Goal: Information Seeking & Learning: Learn about a topic

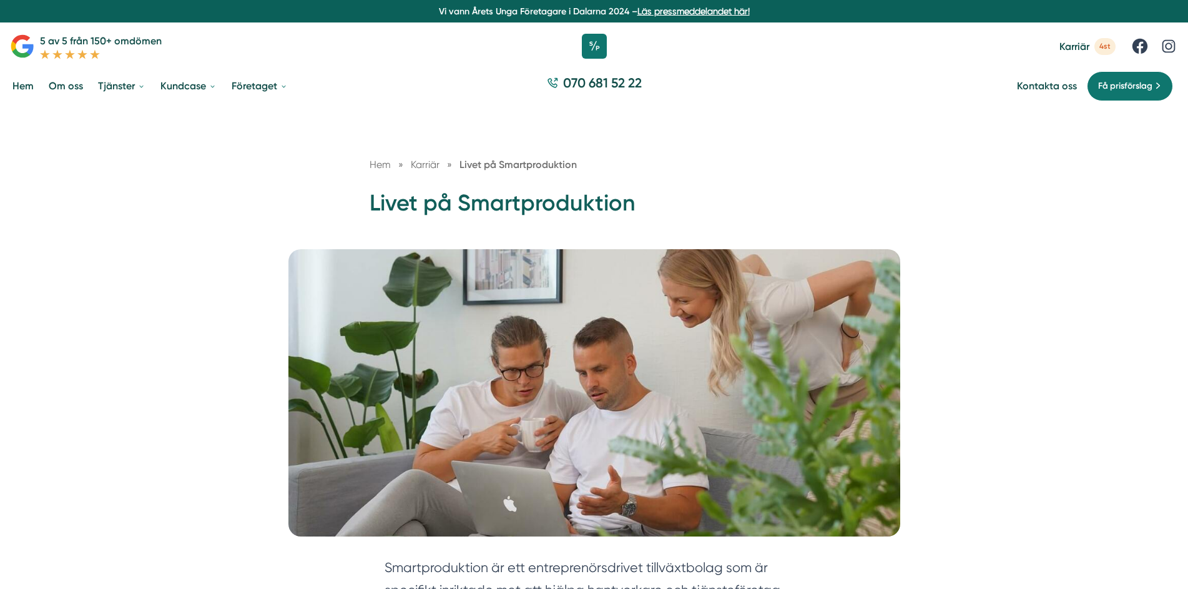
click at [1079, 46] on span "Karriär" at bounding box center [1074, 47] width 30 height 12
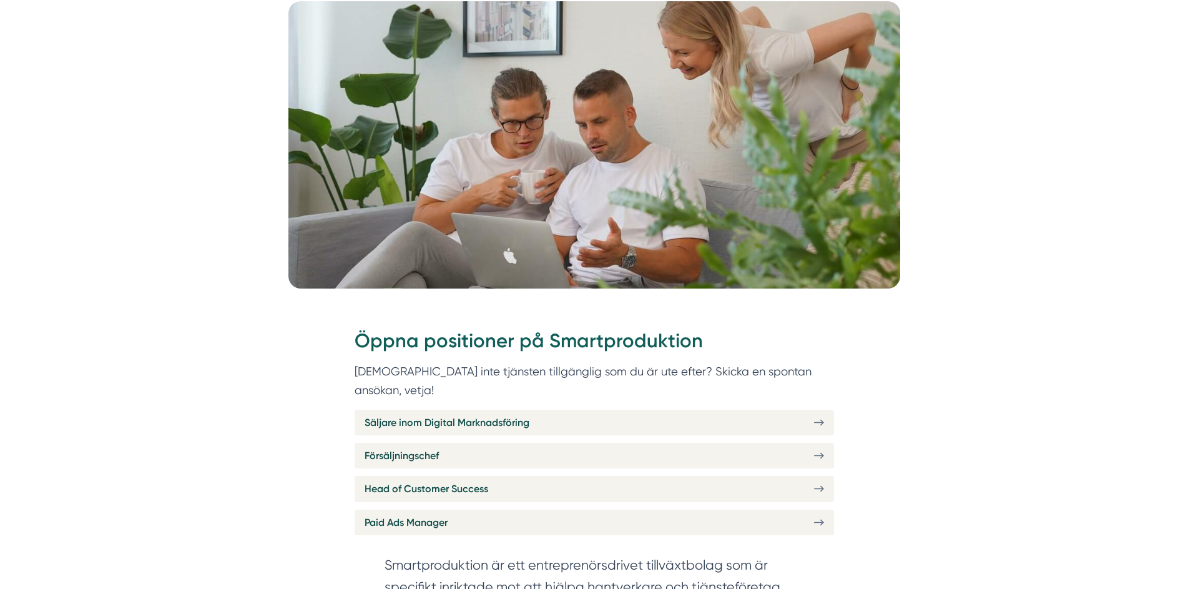
scroll to position [312, 0]
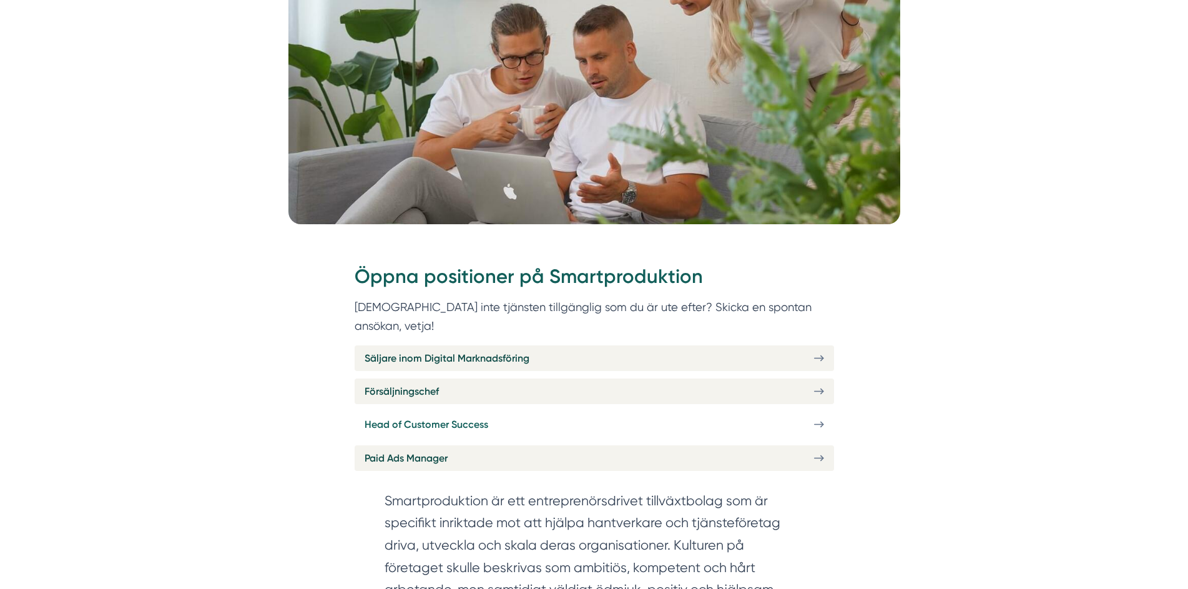
click at [578, 411] on link "Head of Customer Success" at bounding box center [593, 424] width 479 height 26
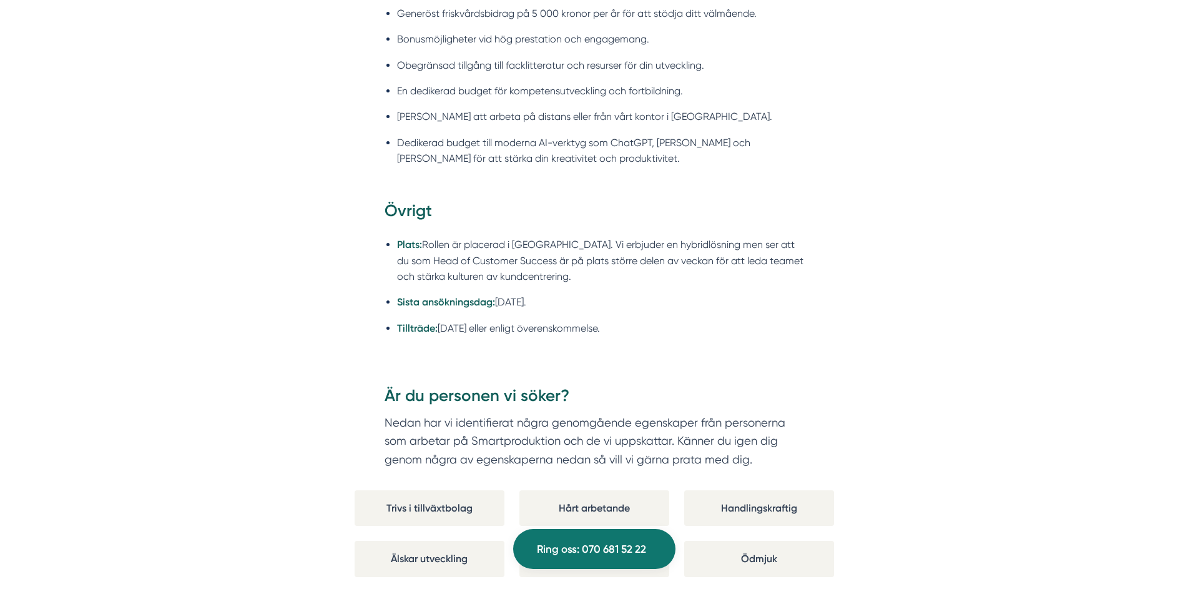
scroll to position [1997, 0]
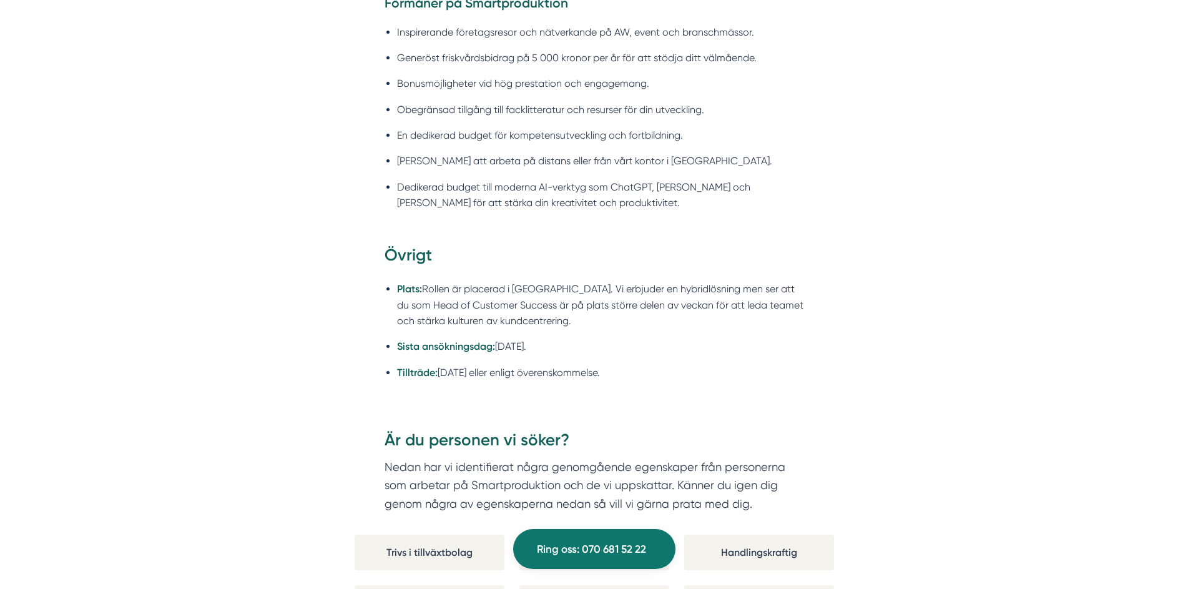
click at [855, 242] on div "Om Smartproduktion Vi på Smartproduktion hjälper bygg- och tjänsteföretag att s…" at bounding box center [594, 187] width 1158 height 3006
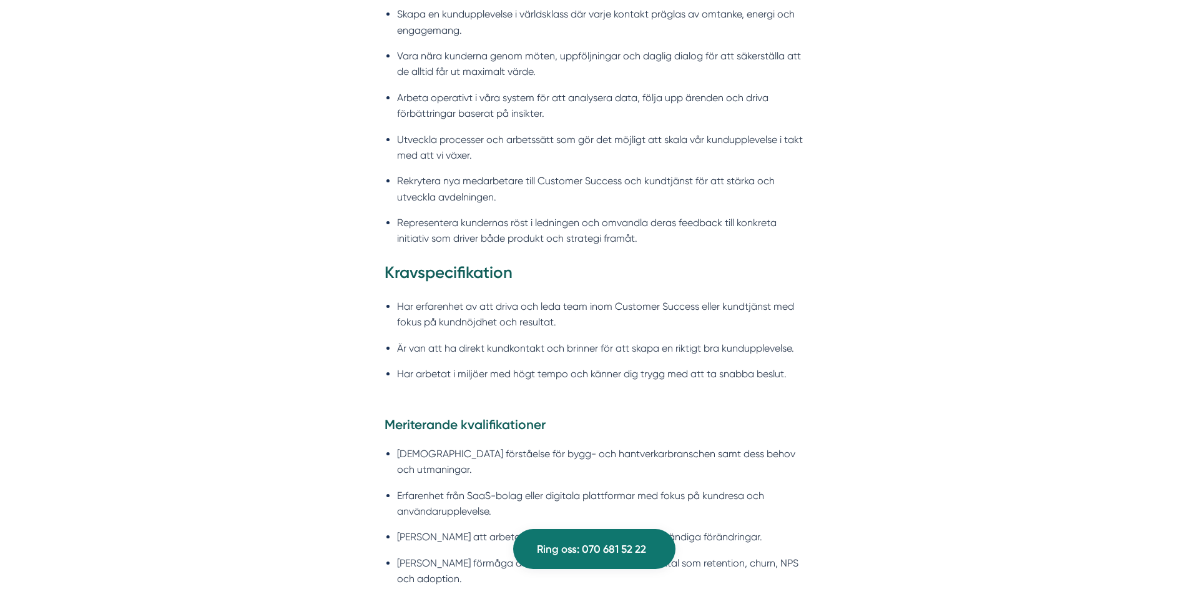
scroll to position [1186, 0]
